Goal: Task Accomplishment & Management: Complete application form

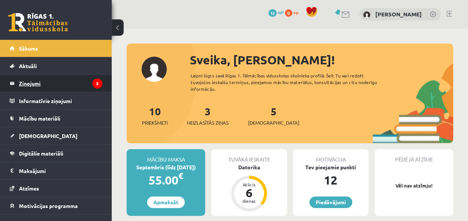
click at [49, 80] on legend "Ziņojumi 3" at bounding box center [60, 83] width 83 height 17
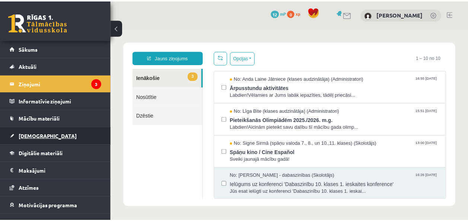
scroll to position [27, 0]
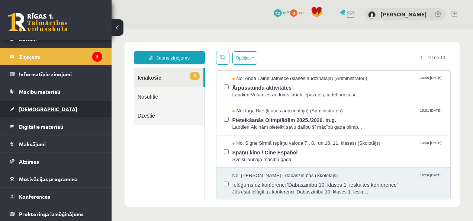
click at [63, 111] on link "[DEMOGRAPHIC_DATA]" at bounding box center [56, 108] width 93 height 17
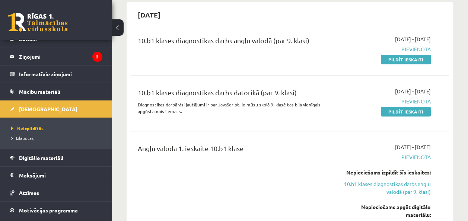
scroll to position [46, 0]
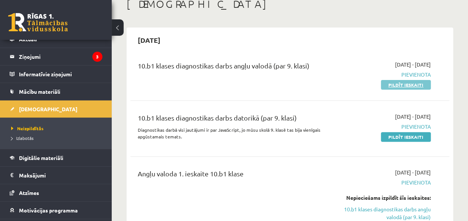
click at [397, 86] on link "Pildīt ieskaiti" at bounding box center [406, 85] width 50 height 10
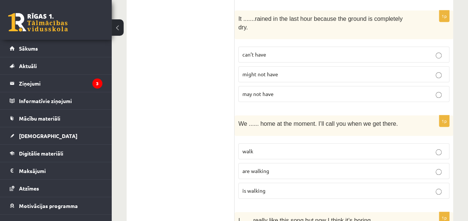
scroll to position [257, 0]
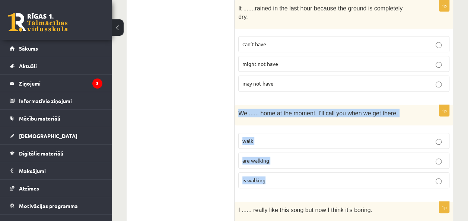
drag, startPoint x: 238, startPoint y: 103, endPoint x: 321, endPoint y: 178, distance: 111.9
click at [321, 178] on div "1p We ...... home at the moment. I’ll call you when we get there. walk are walk…" at bounding box center [343, 149] width 218 height 89
copy div "We ...... home at the moment. I’ll call you when we get there. walk are walking…"
click at [432, 153] on label "are walking" at bounding box center [343, 161] width 211 height 16
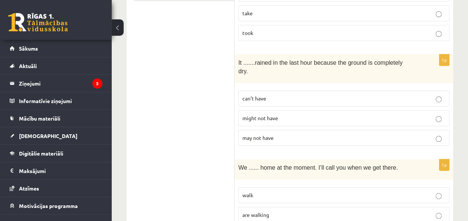
scroll to position [197, 0]
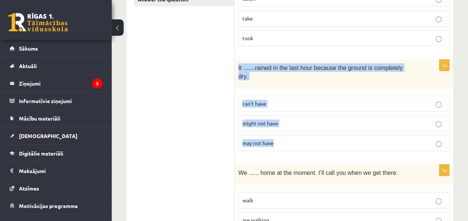
drag, startPoint x: 236, startPoint y: 66, endPoint x: 282, endPoint y: 126, distance: 75.3
click at [282, 126] on div "1p It ....... rained in the last hour because the ground is completely dry. can…" at bounding box center [343, 108] width 218 height 97
copy div "It ....... rained in the last hour because the ground is completely dry. can’t …"
click at [441, 99] on label "can’t have" at bounding box center [343, 104] width 211 height 16
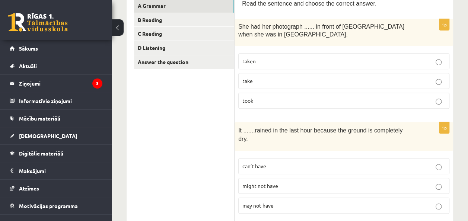
scroll to position [124, 0]
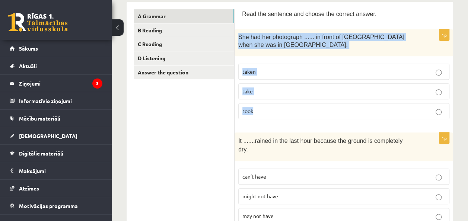
drag, startPoint x: 237, startPoint y: 37, endPoint x: 258, endPoint y: 108, distance: 73.8
click at [258, 108] on div "1p She had her photograph ...... in front of Notre Dame when she was in Paris. …" at bounding box center [343, 77] width 218 height 96
copy div "She had her photograph ...... in front of Notre Dame when she was in Paris. tak…"
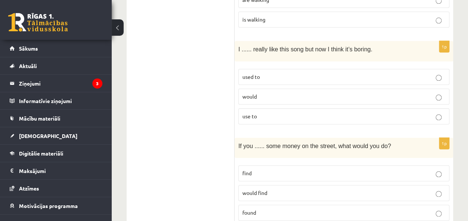
scroll to position [423, 0]
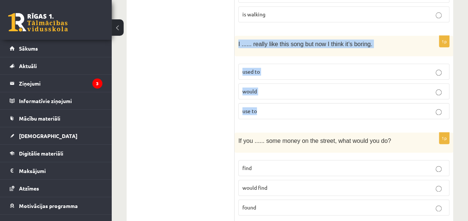
drag, startPoint x: 237, startPoint y: 34, endPoint x: 257, endPoint y: 114, distance: 82.5
drag, startPoint x: 238, startPoint y: 32, endPoint x: 266, endPoint y: 92, distance: 65.7
click at [266, 92] on div "1p I ...... really like this song but now I think it’s boring. used to would us…" at bounding box center [343, 80] width 218 height 89
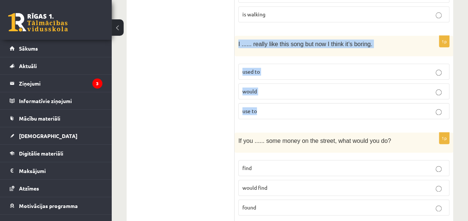
copy div "I ...... really like this song but now I think it’s boring. used to would use to"
click at [436, 65] on label "used to" at bounding box center [343, 72] width 211 height 16
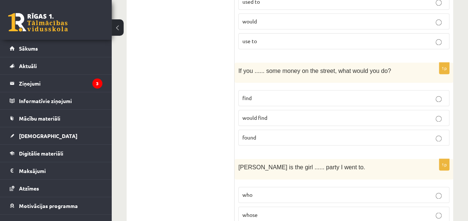
scroll to position [495, 0]
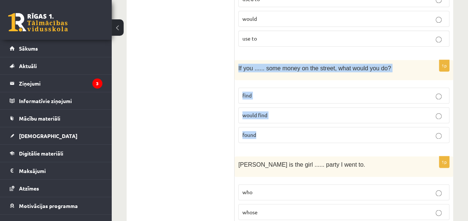
drag, startPoint x: 237, startPoint y: 55, endPoint x: 263, endPoint y: 122, distance: 71.8
click at [263, 122] on div "1p If you ...... some money on the street, what would you do? find would find f…" at bounding box center [343, 104] width 218 height 89
copy div "If you ...... some money on the street, what would you do? find would find found"
click at [437, 127] on label "found" at bounding box center [343, 135] width 211 height 16
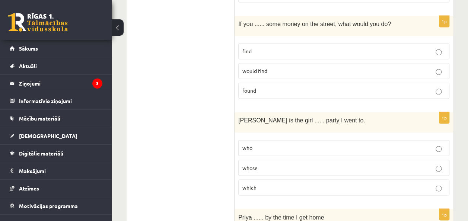
scroll to position [557, 0]
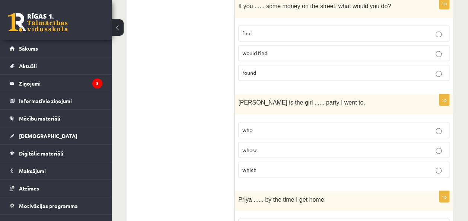
click at [432, 49] on p "would find" at bounding box center [343, 53] width 203 height 8
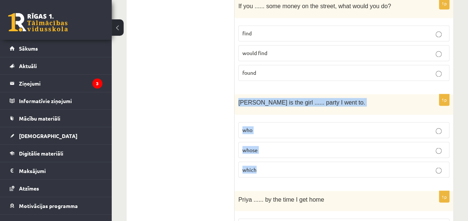
drag, startPoint x: 238, startPoint y: 88, endPoint x: 263, endPoint y: 151, distance: 67.4
click at [263, 151] on div "1p Jenny is the girl ...... party I went to. who whose which" at bounding box center [343, 138] width 218 height 89
copy div "Jenny is the girl ...... party I went to. who whose which"
click at [441, 146] on p "whose" at bounding box center [343, 150] width 203 height 8
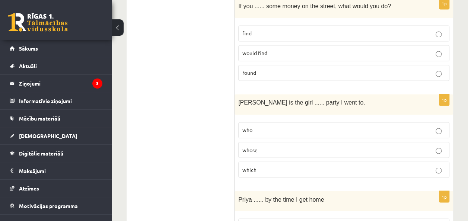
click at [442, 146] on p "whose" at bounding box center [343, 150] width 203 height 8
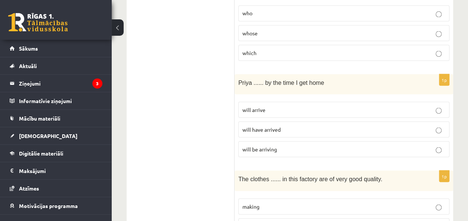
scroll to position [677, 0]
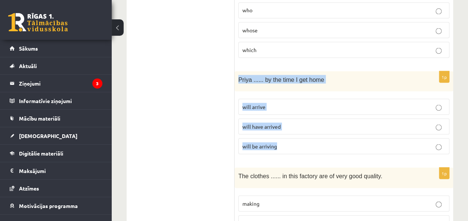
drag, startPoint x: 238, startPoint y: 65, endPoint x: 279, endPoint y: 129, distance: 76.0
click at [279, 129] on div "1p Priya ...... by the time I get home will arrive will have arrived will be ar…" at bounding box center [343, 115] width 218 height 89
copy div "Priya ...... by the time I get home will arrive will have arrived will be arriv…"
click at [442, 122] on p "will have arrived" at bounding box center [343, 126] width 203 height 8
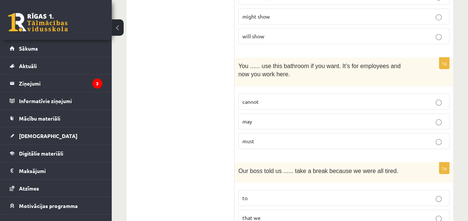
scroll to position [983, 0]
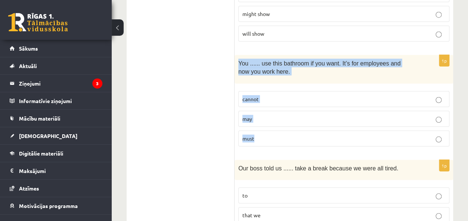
drag, startPoint x: 237, startPoint y: 47, endPoint x: 267, endPoint y: 115, distance: 74.4
click at [267, 115] on div "1p You ...... use this bathroom if you want. It’s for employees and now you wor…" at bounding box center [343, 103] width 218 height 97
copy div "You ...... use this bathroom if you want. It’s for employees and now you work h…"
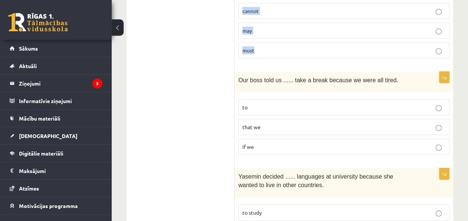
scroll to position [1074, 0]
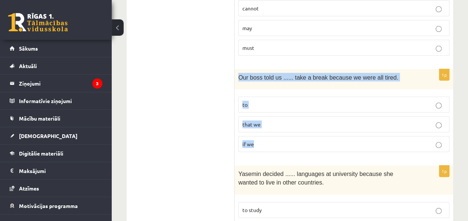
drag, startPoint x: 236, startPoint y: 59, endPoint x: 277, endPoint y: 118, distance: 71.5
click at [277, 118] on div "1p Our boss told us ...... take a break because we were all tired. to that we i…" at bounding box center [343, 113] width 218 height 89
copy div "Our boss told us ...... take a break because we were all tired. to that we if we"
click at [441, 101] on p "to" at bounding box center [343, 105] width 203 height 8
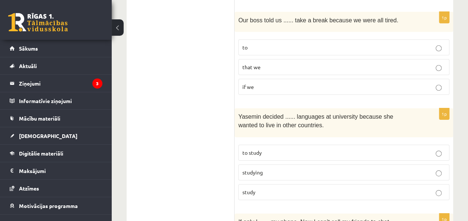
scroll to position [1136, 0]
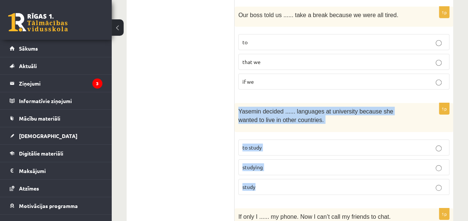
drag, startPoint x: 238, startPoint y: 93, endPoint x: 262, endPoint y: 164, distance: 75.2
click at [262, 164] on div "1p Yasemin decided ...... languages at university because she wanted to live in…" at bounding box center [343, 151] width 218 height 97
copy div "Yasemin decided ...... languages at university because she wanted to live in ot…"
click at [436, 140] on label "to study" at bounding box center [343, 148] width 211 height 16
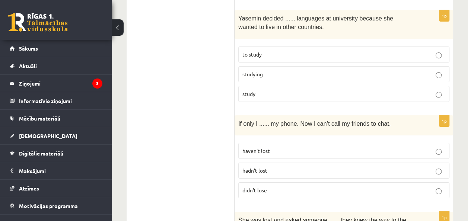
scroll to position [1234, 0]
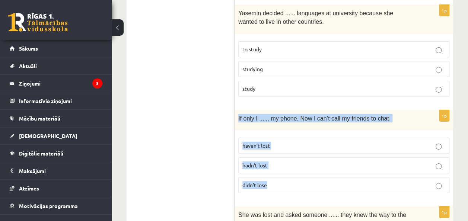
drag, startPoint x: 237, startPoint y: 98, endPoint x: 270, endPoint y: 160, distance: 70.7
click at [270, 160] on div "1p If only I ...... my phone. Now I can’t call my friends to chat. haven’t lost…" at bounding box center [343, 154] width 218 height 89
click at [442, 161] on p "hadn’t lost" at bounding box center [343, 165] width 203 height 8
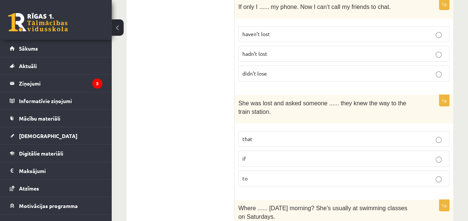
scroll to position [1354, 0]
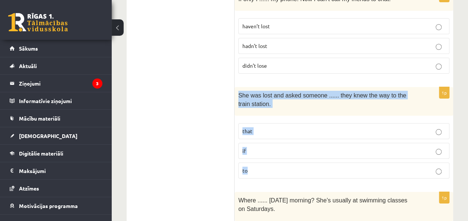
drag, startPoint x: 237, startPoint y: 76, endPoint x: 269, endPoint y: 147, distance: 77.4
click at [269, 147] on div "1p She was lost and asked someone ...... they knew the way to the train station…" at bounding box center [343, 135] width 218 height 97
click at [431, 147] on p "if" at bounding box center [343, 151] width 203 height 8
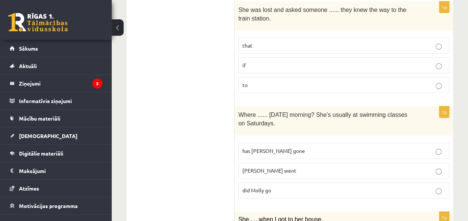
scroll to position [1447, 0]
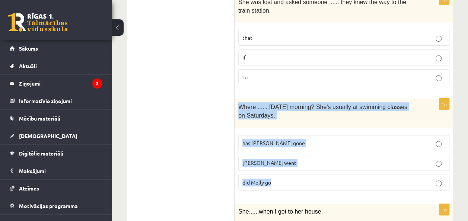
drag, startPoint x: 236, startPoint y: 86, endPoint x: 284, endPoint y: 153, distance: 82.4
click at [284, 153] on div "1p Where ...... yesterday morning? She’s usually at swimming classes on Saturda…" at bounding box center [343, 147] width 218 height 97
drag, startPoint x: 237, startPoint y: 85, endPoint x: 284, endPoint y: 158, distance: 86.2
click at [284, 158] on div "1p Where ...... yesterday morning? She’s usually at swimming classes on Saturda…" at bounding box center [343, 147] width 218 height 97
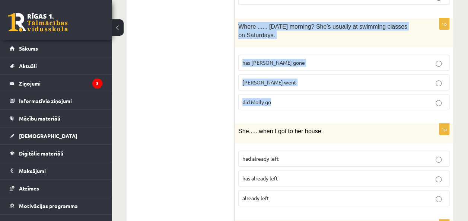
scroll to position [1535, 0]
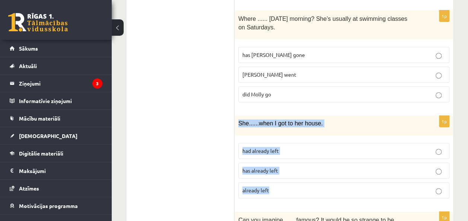
drag, startPoint x: 238, startPoint y: 100, endPoint x: 276, endPoint y: 172, distance: 81.4
click at [276, 172] on div "1p She ...... when I got to her house. had already left has already left alread…" at bounding box center [343, 160] width 218 height 89
click at [435, 143] on label "had already left" at bounding box center [343, 151] width 211 height 16
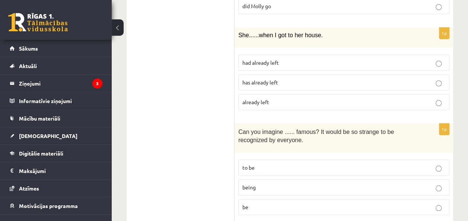
scroll to position [1642, 0]
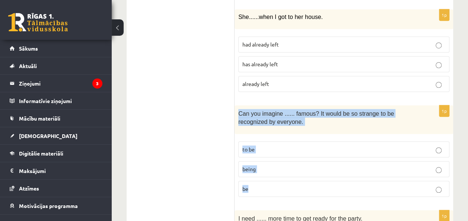
drag, startPoint x: 238, startPoint y: 89, endPoint x: 273, endPoint y: 155, distance: 75.2
click at [273, 155] on div "1p Can you imagine ...... famous? It would be so strange to be recognized by ev…" at bounding box center [343, 153] width 218 height 97
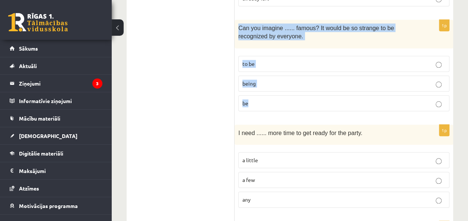
scroll to position [1730, 0]
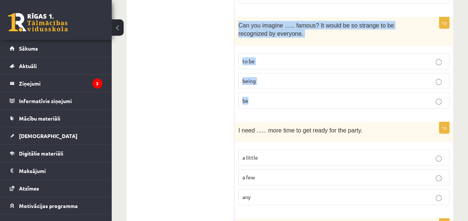
drag, startPoint x: 234, startPoint y: 109, endPoint x: 259, endPoint y: 170, distance: 65.8
drag, startPoint x: 259, startPoint y: 170, endPoint x: 208, endPoint y: 135, distance: 61.2
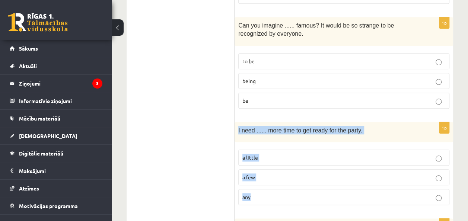
drag, startPoint x: 237, startPoint y: 109, endPoint x: 254, endPoint y: 166, distance: 59.4
click at [254, 166] on div "1p I need ...... more time to get ready for the party. a little a few any" at bounding box center [343, 166] width 218 height 89
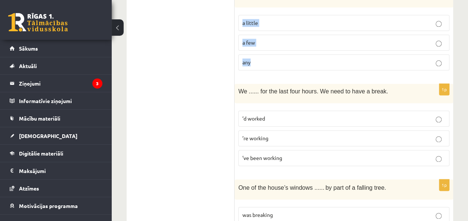
scroll to position [1862, 0]
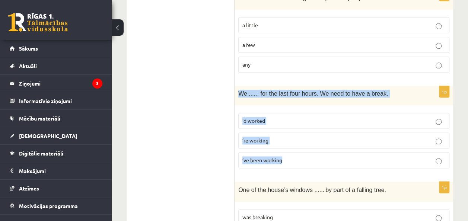
drag, startPoint x: 236, startPoint y: 71, endPoint x: 288, endPoint y: 138, distance: 85.2
click at [288, 138] on div "1p We ...... for the last four hours. We need to have a break. ’d worked ’re wo…" at bounding box center [343, 130] width 218 height 88
click at [442, 156] on p "’ve been working" at bounding box center [343, 160] width 203 height 8
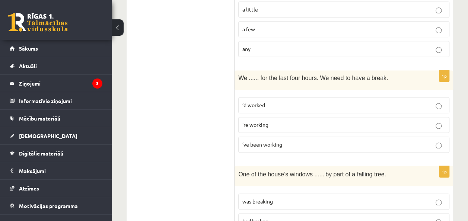
scroll to position [1896, 0]
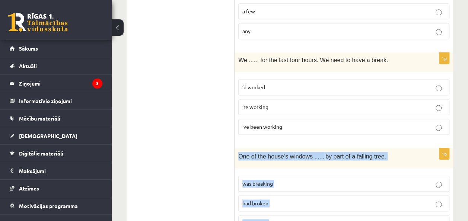
drag, startPoint x: 237, startPoint y: 130, endPoint x: 274, endPoint y: 203, distance: 81.7
click at [274, 203] on div "1p One of the house’s windows ...... by part of a falling tree. was breaking ha…" at bounding box center [343, 192] width 218 height 89
click at [442, 219] on p "was broken" at bounding box center [343, 223] width 203 height 8
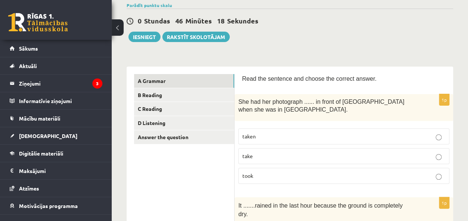
scroll to position [54, 0]
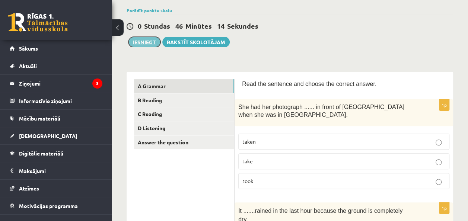
click at [150, 38] on button "Iesniegt" at bounding box center [144, 42] width 32 height 10
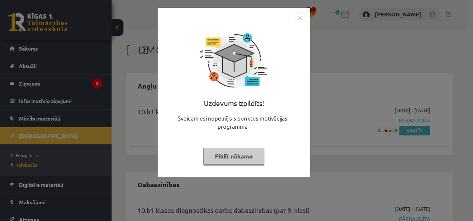
click at [243, 109] on div "Uzdevums izpildīts!" at bounding box center [234, 106] width 144 height 16
click at [251, 150] on button "Pildīt nākamo" at bounding box center [233, 156] width 61 height 17
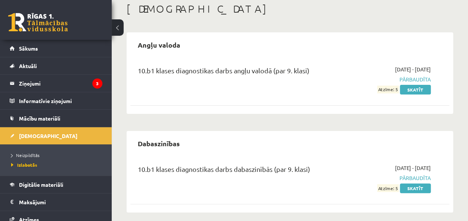
scroll to position [47, 0]
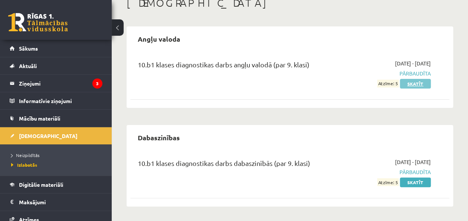
click at [412, 84] on link "Skatīt" at bounding box center [415, 84] width 31 height 10
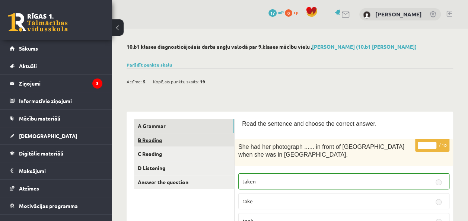
click at [201, 138] on link "B Reading" at bounding box center [184, 140] width 100 height 14
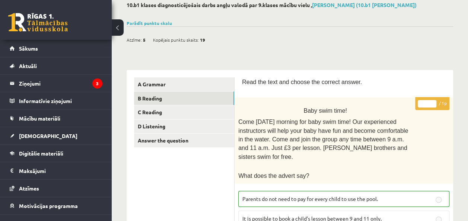
scroll to position [36, 0]
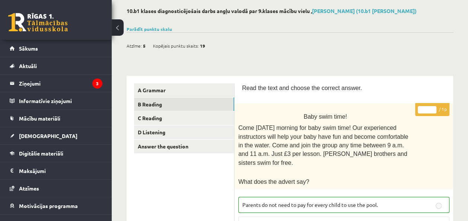
click at [383, 201] on p "Parents do not need to pay for every child to use the pool." at bounding box center [343, 205] width 203 height 8
click at [432, 198] on label "Parents do not need to pay for every child to use the pool." at bounding box center [343, 205] width 211 height 16
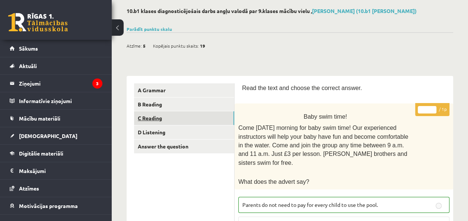
click at [164, 124] on link "C Reading" at bounding box center [184, 118] width 100 height 14
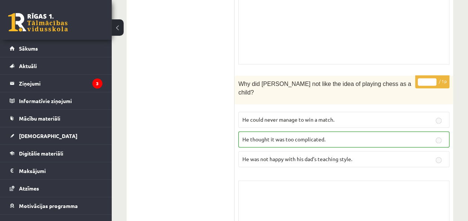
scroll to position [0, 0]
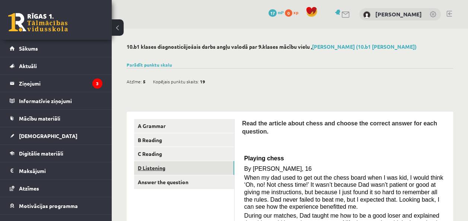
click at [157, 165] on link "D Listening" at bounding box center [184, 168] width 100 height 14
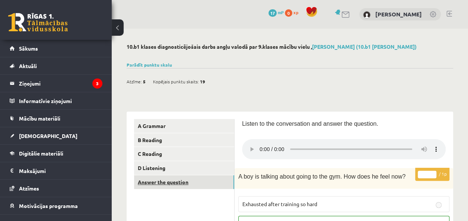
click at [174, 181] on link "Answer the question" at bounding box center [184, 182] width 100 height 14
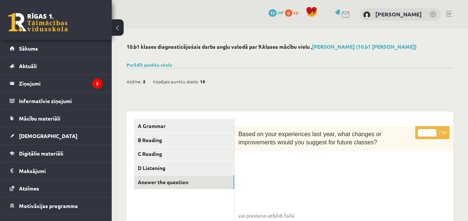
drag, startPoint x: 338, startPoint y: 161, endPoint x: 339, endPoint y: 173, distance: 11.6
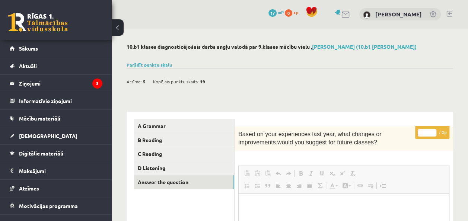
click at [339, 173] on link "Augšraksts" at bounding box center [342, 174] width 10 height 10
click at [273, 198] on html at bounding box center [343, 204] width 210 height 23
click at [272, 198] on html at bounding box center [343, 204] width 210 height 23
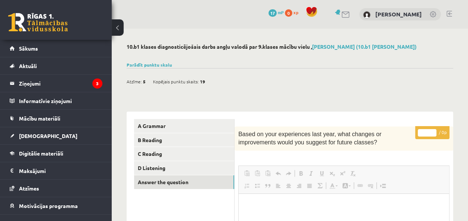
click at [272, 198] on html at bounding box center [343, 204] width 210 height 23
click at [189, 170] on link "D Listening" at bounding box center [184, 168] width 100 height 14
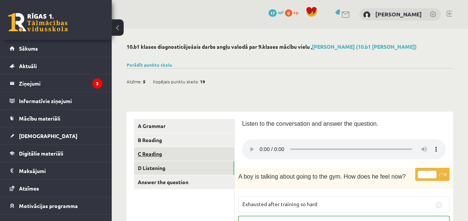
click at [161, 155] on link "C Reading" at bounding box center [184, 154] width 100 height 14
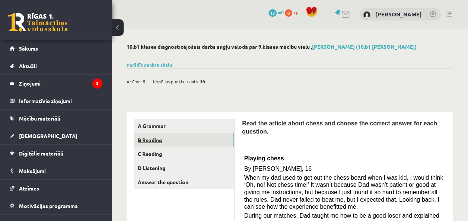
click at [155, 144] on link "B Reading" at bounding box center [184, 140] width 100 height 14
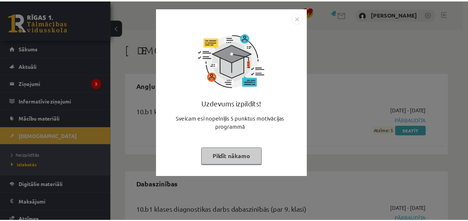
scroll to position [47, 0]
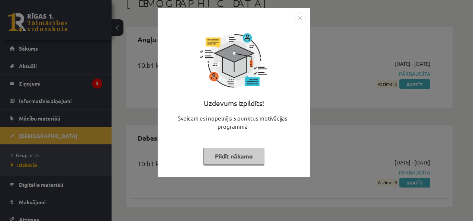
click at [214, 155] on button "Pildīt nākamo" at bounding box center [233, 156] width 61 height 17
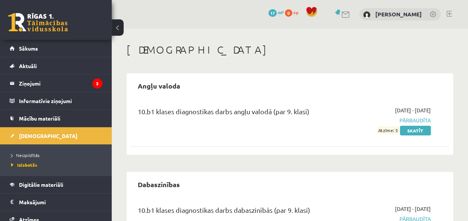
scroll to position [47, 0]
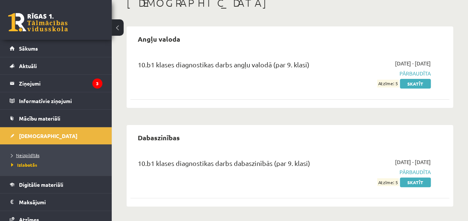
click at [35, 153] on span "Neizpildītās" at bounding box center [25, 155] width 28 height 6
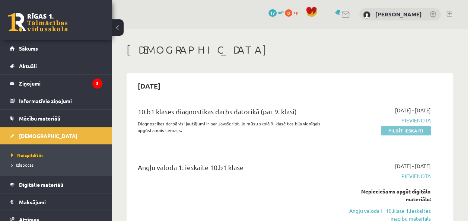
click at [421, 128] on link "Pildīt ieskaiti" at bounding box center [406, 131] width 50 height 10
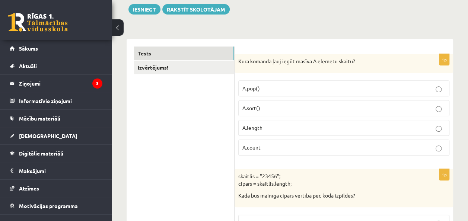
scroll to position [103, 0]
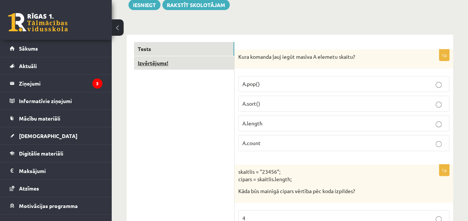
click at [183, 66] on link "Izvērtējums!" at bounding box center [184, 63] width 100 height 14
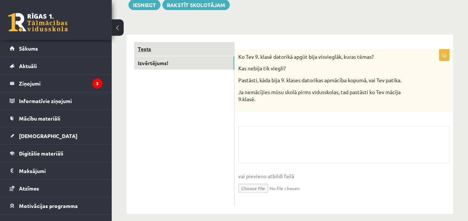
click at [145, 49] on link "Tests" at bounding box center [184, 49] width 100 height 14
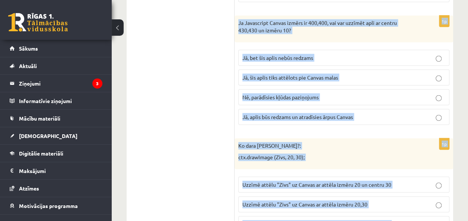
scroll to position [3807, 0]
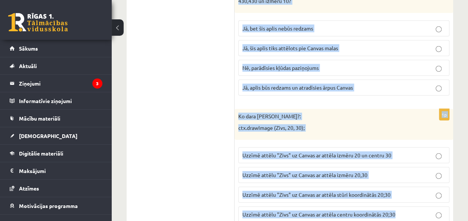
drag, startPoint x: 238, startPoint y: 61, endPoint x: 399, endPoint y: 175, distance: 197.0
copy form "Kura komanda ļauj iegūt masīva A elemetu skaitu? A.pop() A.sort() A.length A.co…"
click at [450, 151] on div "1p Ko dara koda rindiņa?: ctx.drawImage (Zivs, 20, 30); Uzzīmē attēlu "Zivs" uz…" at bounding box center [343, 168] width 218 height 119
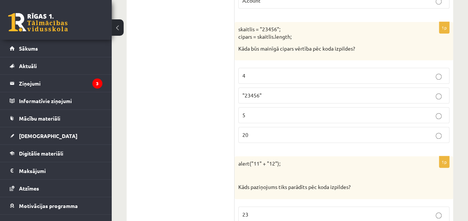
scroll to position [255, 0]
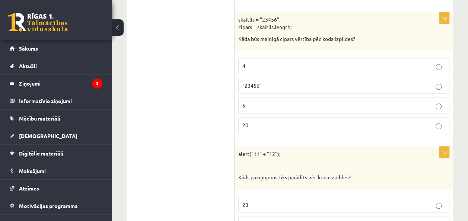
click at [411, 108] on label "5" at bounding box center [343, 105] width 211 height 16
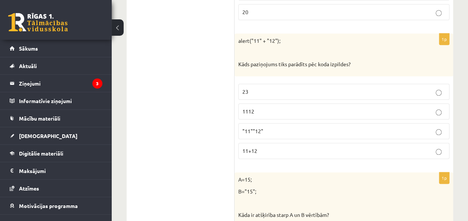
scroll to position [388, 0]
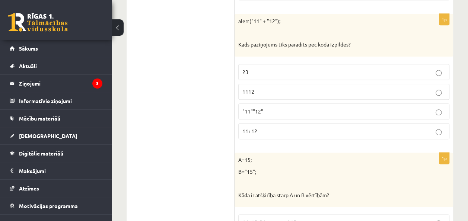
click at [435, 94] on label "1112" at bounding box center [343, 92] width 211 height 16
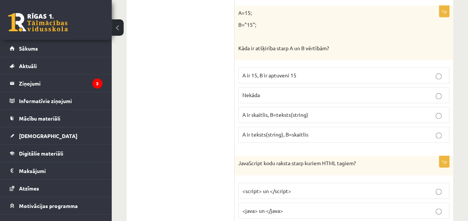
scroll to position [539, 0]
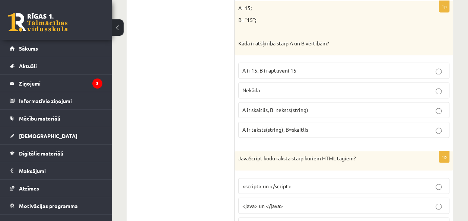
click at [360, 110] on label "A ir skaitlis, B=teksts(string)" at bounding box center [343, 110] width 211 height 16
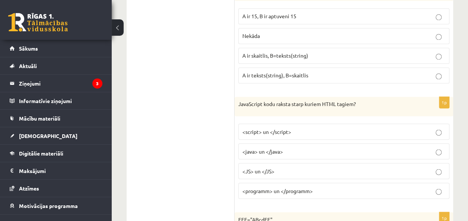
scroll to position [687, 0]
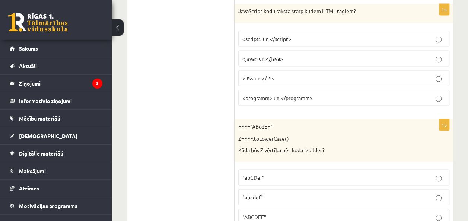
click at [369, 35] on p "<script> un </script>" at bounding box center [343, 39] width 203 height 8
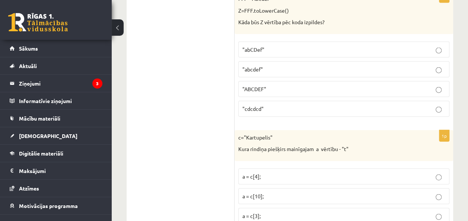
scroll to position [819, 0]
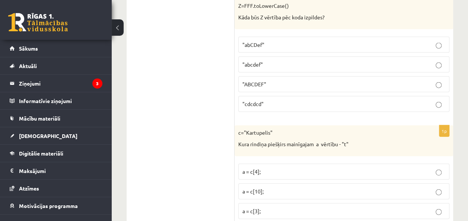
click at [433, 65] on label ""abcdef"" at bounding box center [343, 65] width 211 height 16
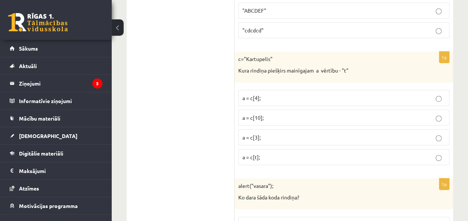
scroll to position [932, 0]
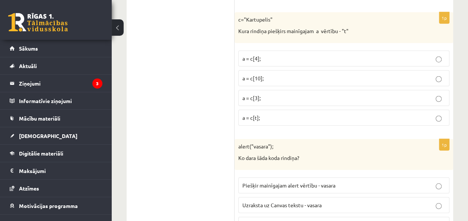
click at [306, 57] on label "a = c[4];" at bounding box center [343, 59] width 211 height 16
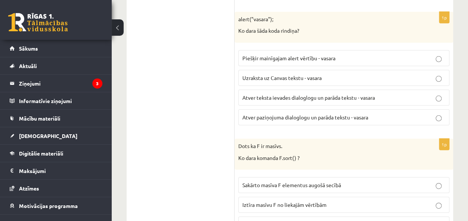
scroll to position [1065, 0]
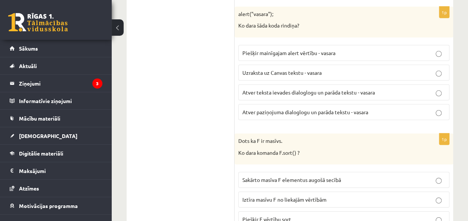
click at [353, 109] on span "Atver paziņojuma dialoglogu un parāda tekstu - vasara" at bounding box center [305, 112] width 126 height 7
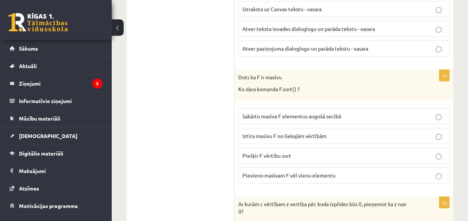
scroll to position [1133, 0]
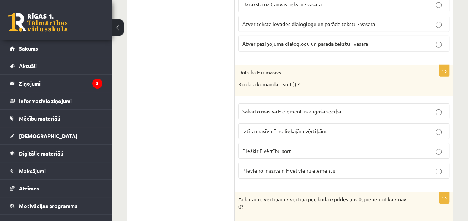
click at [321, 128] on label "Iztīra masīvu F no liekajām vērtībām" at bounding box center [343, 131] width 211 height 16
click at [353, 108] on p "Sakārto masīva F elementus augošā secībā" at bounding box center [343, 112] width 203 height 8
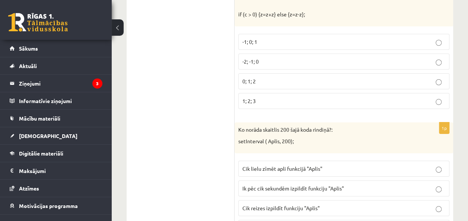
scroll to position [1354, 0]
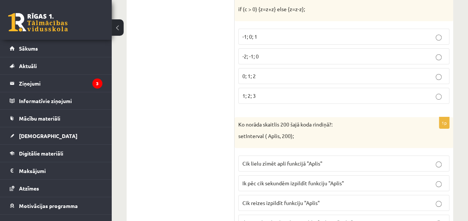
click at [344, 72] on p "0; 1; 2" at bounding box center [343, 76] width 203 height 8
click at [333, 215] on label "Ik pēc cik milisekundēm izpildīt funkciju "Aplis"" at bounding box center [343, 223] width 211 height 16
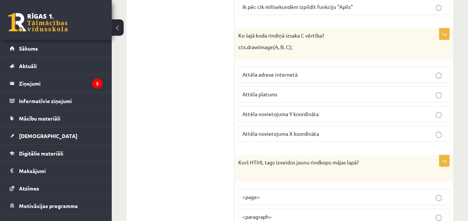
scroll to position [1575, 0]
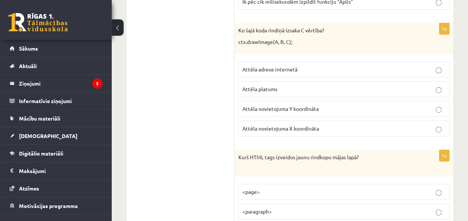
click at [315, 105] on p "Attēla novietojuma Y koordināta" at bounding box center [343, 109] width 203 height 8
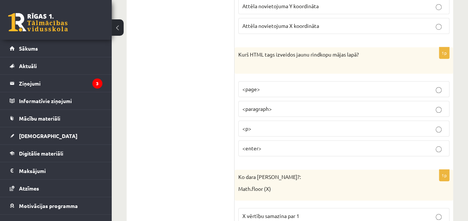
scroll to position [1683, 0]
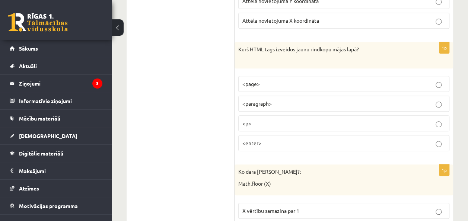
click at [280, 118] on label "<p>" at bounding box center [343, 123] width 211 height 16
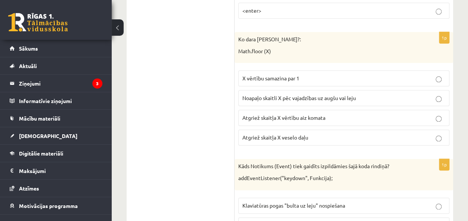
scroll to position [1825, 0]
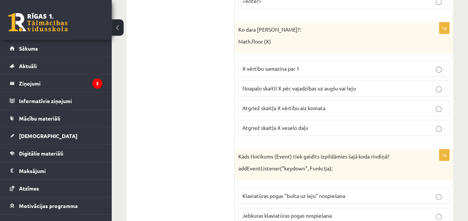
click at [307, 124] on p "Atgriež skaitļa X veselo daļu" at bounding box center [343, 128] width 203 height 8
click at [286, 208] on label "Jebkuras klaviatūras pogas nospiešana" at bounding box center [343, 216] width 211 height 16
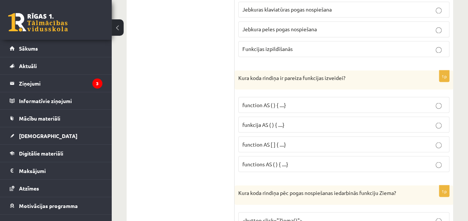
scroll to position [2061, 0]
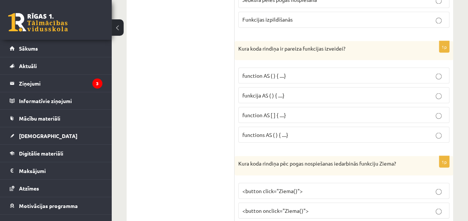
click at [318, 71] on p "function AS ( ) { ....}" at bounding box center [343, 75] width 203 height 8
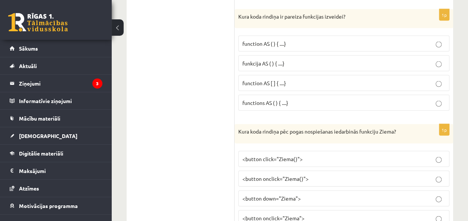
scroll to position [2122, 0]
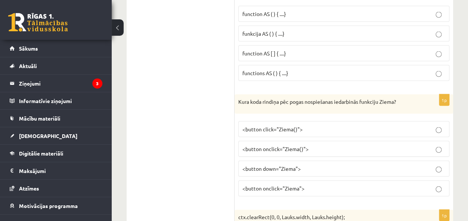
click at [296, 141] on label "<button onclick="Ziema()">" at bounding box center [343, 149] width 211 height 16
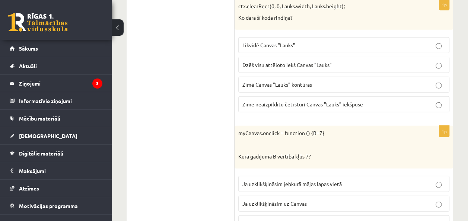
scroll to position [2313, 0]
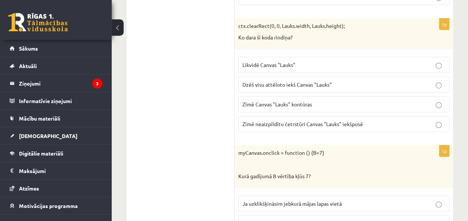
click at [387, 77] on label "Dzēš visu attēloto iekš Canvas "Lauks"" at bounding box center [343, 85] width 211 height 16
click at [305, 215] on label "Ja uzklikšķināsim uz Canvas" at bounding box center [343, 223] width 211 height 16
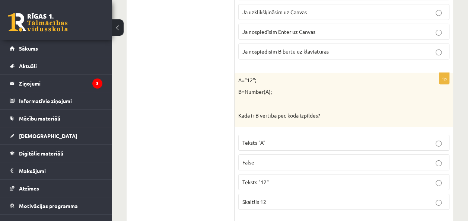
scroll to position [2578, 0]
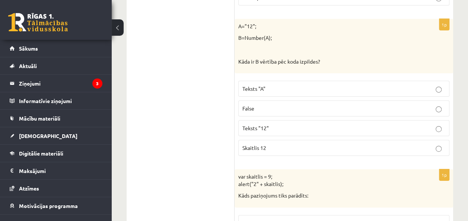
click at [397, 144] on p "Skaitlis 12" at bounding box center [343, 148] width 203 height 8
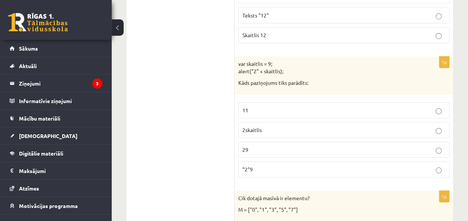
scroll to position [2696, 0]
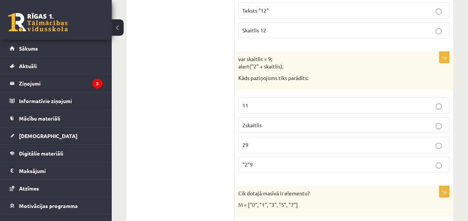
click at [258, 141] on p "29" at bounding box center [343, 145] width 203 height 8
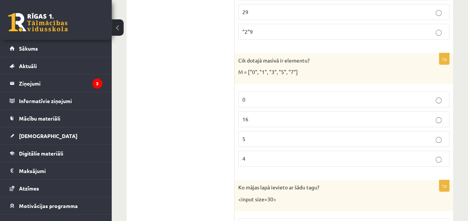
scroll to position [2843, 0]
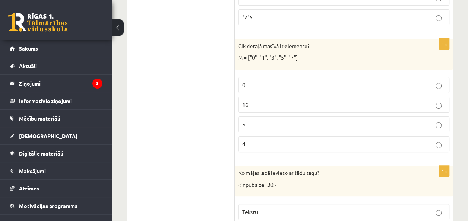
click at [430, 116] on label "5" at bounding box center [343, 124] width 211 height 16
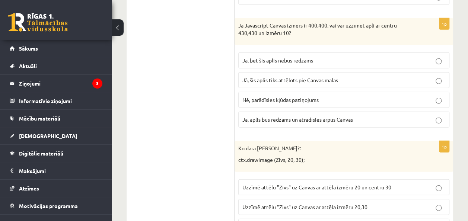
scroll to position [3807, 0]
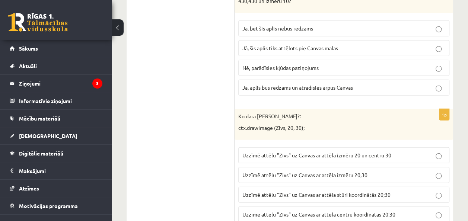
click at [358, 191] on span "Uzzīmē attēlu "Zivs" uz Canvas ar attēla stūri koordinātās 20;30" at bounding box center [316, 194] width 148 height 7
click at [339, 20] on label "Jā, bet šis aplis nebūs redzams" at bounding box center [343, 28] width 211 height 16
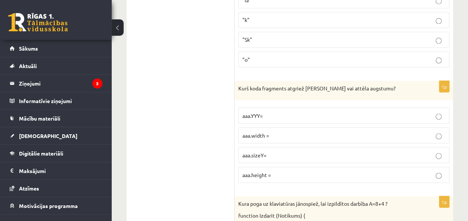
scroll to position [3432, 0]
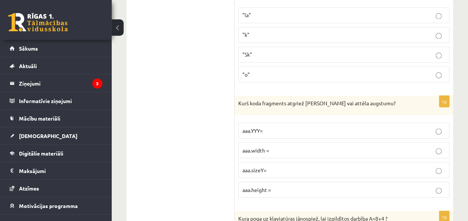
click at [303, 182] on label "aaa.height =" at bounding box center [343, 190] width 211 height 16
click at [285, 70] on p ""o"" at bounding box center [343, 74] width 203 height 8
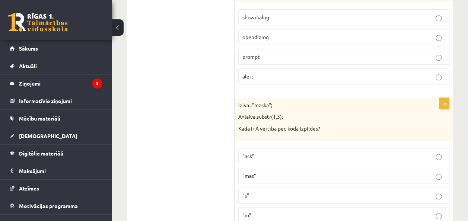
scroll to position [3148, 0]
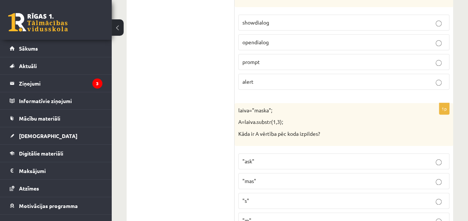
click at [379, 157] on p ""ask"" at bounding box center [343, 161] width 203 height 8
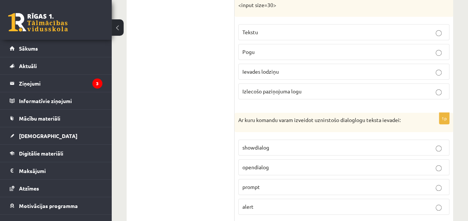
click at [378, 183] on p "prompt" at bounding box center [343, 187] width 203 height 8
click at [343, 68] on p "Ievades lodziņu" at bounding box center [343, 72] width 203 height 8
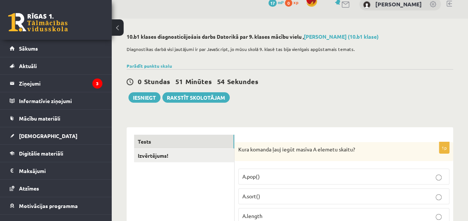
scroll to position [0, 0]
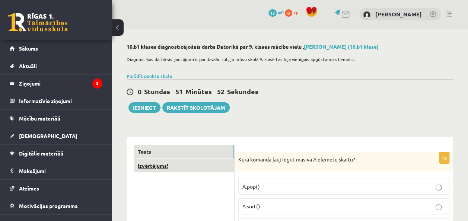
click at [173, 167] on link "Izvērtējums!" at bounding box center [184, 166] width 100 height 14
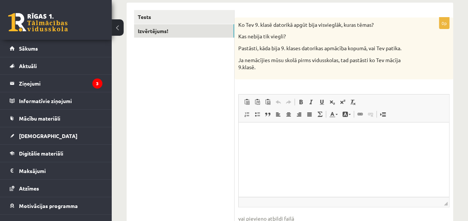
scroll to position [131, 0]
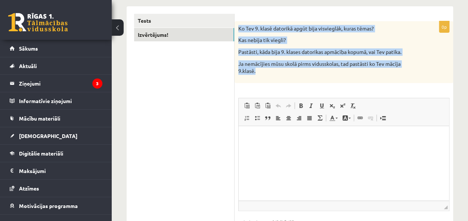
drag, startPoint x: 239, startPoint y: 28, endPoint x: 269, endPoint y: 73, distance: 54.0
click at [269, 73] on div "Ko Tev 9. klasē datorikā apgūt bija visvieglāk, kuras tēmas? Kas nebija tik vie…" at bounding box center [343, 52] width 218 height 62
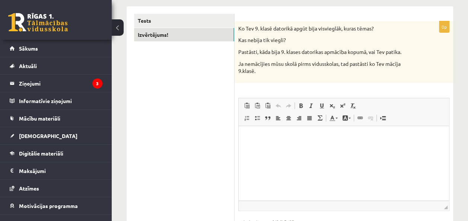
drag, startPoint x: 269, startPoint y: 73, endPoint x: 279, endPoint y: 91, distance: 20.5
click at [279, 91] on div "0p Ko Tev 9. klasē datorikā apgūt bija visvieglāk, kuras tēmas? Kas nebija tik …" at bounding box center [343, 136] width 218 height 231
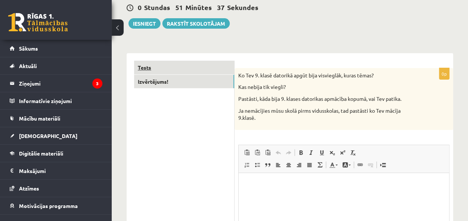
click at [191, 65] on link "Tests" at bounding box center [184, 68] width 100 height 14
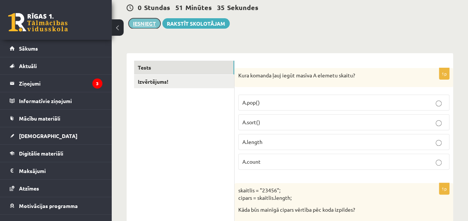
click at [151, 26] on button "Iesniegt" at bounding box center [144, 23] width 32 height 10
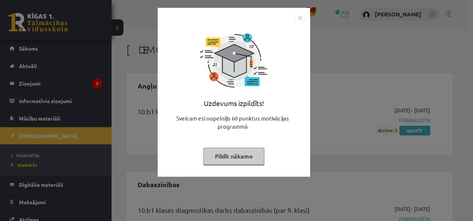
click at [245, 157] on button "Pildīt nākamo" at bounding box center [233, 156] width 61 height 17
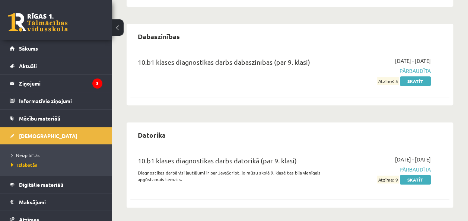
scroll to position [149, 0]
drag, startPoint x: 472, startPoint y: 138, endPoint x: 466, endPoint y: 157, distance: 19.8
click at [466, 157] on div "[DEMOGRAPHIC_DATA] Angļu valoda 10.b1 klases diagnostikas darbs angļu valodā (p…" at bounding box center [290, 51] width 356 height 342
click at [19, 153] on span "Neizpildītās" at bounding box center [25, 155] width 28 height 6
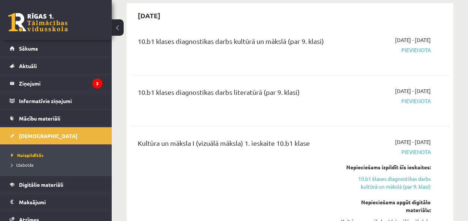
scroll to position [571, 0]
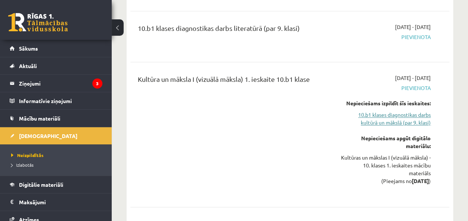
click at [377, 112] on link "10.b1 klases diagnostikas darbs kultūrā un mākslā (par 9. klasi)" at bounding box center [385, 119] width 90 height 16
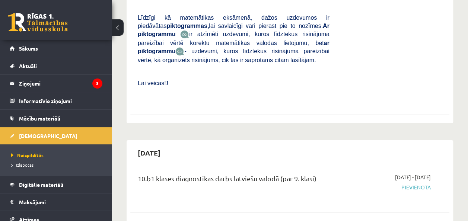
scroll to position [1425, 0]
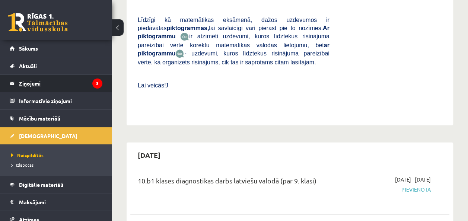
click at [33, 81] on legend "Ziņojumi 3" at bounding box center [60, 83] width 83 height 17
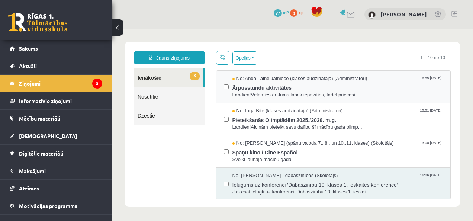
click at [242, 92] on span "Labdien!Vēlamies ar Jums labāk iepazīties, tādēļ priecāsi..." at bounding box center [338, 95] width 211 height 7
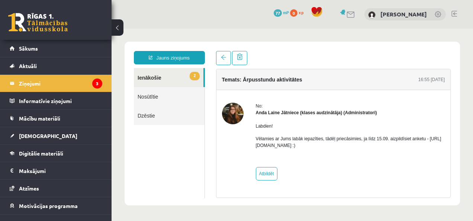
click at [164, 83] on link "2 Ienākošie" at bounding box center [169, 77] width 70 height 19
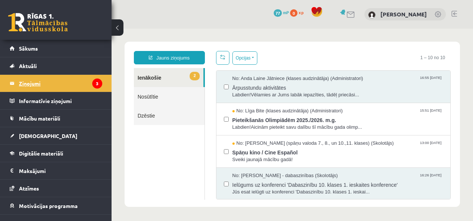
click at [68, 80] on legend "Ziņojumi 3" at bounding box center [60, 83] width 83 height 17
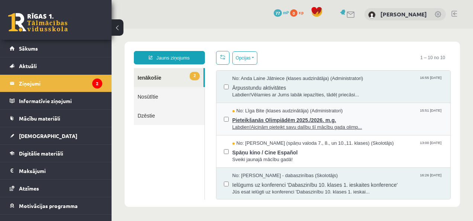
click at [310, 110] on span "No: Līga Bite (klases audzinātāja) (Administratori)" at bounding box center [288, 111] width 110 height 7
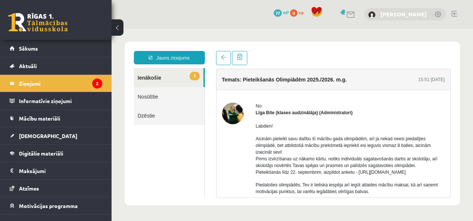
click at [404, 16] on link "[PERSON_NAME]" at bounding box center [404, 13] width 47 height 7
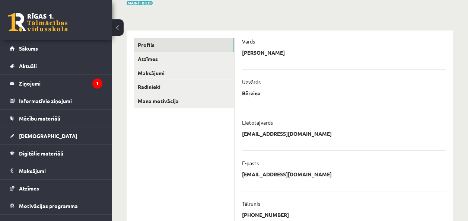
scroll to position [48, 0]
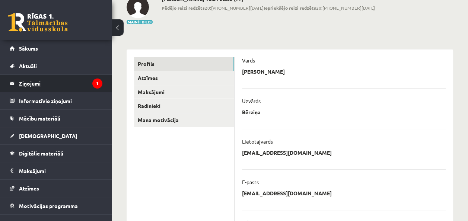
click at [58, 80] on legend "Ziņojumi 1" at bounding box center [60, 83] width 83 height 17
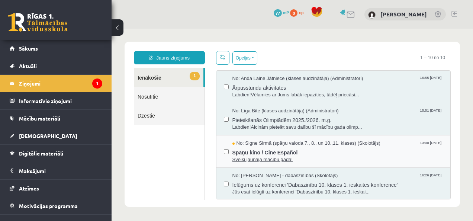
click at [286, 154] on span "Spāņu kino / Cine Español" at bounding box center [338, 151] width 211 height 9
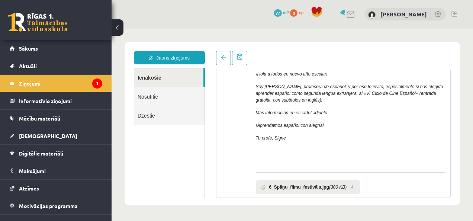
scroll to position [140, 0]
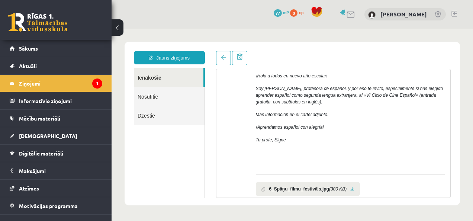
click at [282, 15] on span "77" at bounding box center [278, 12] width 8 height 7
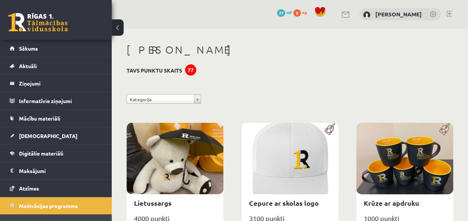
click at [448, 11] on link at bounding box center [449, 14] width 6 height 6
